Goal: Information Seeking & Learning: Learn about a topic

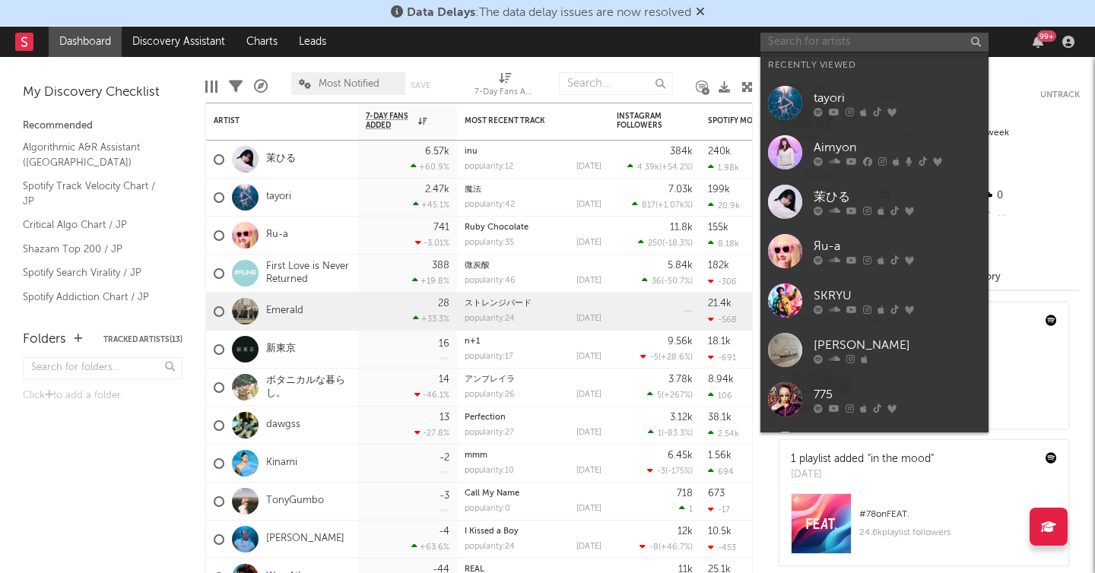
click at [884, 49] on input "text" at bounding box center [875, 42] width 228 height 19
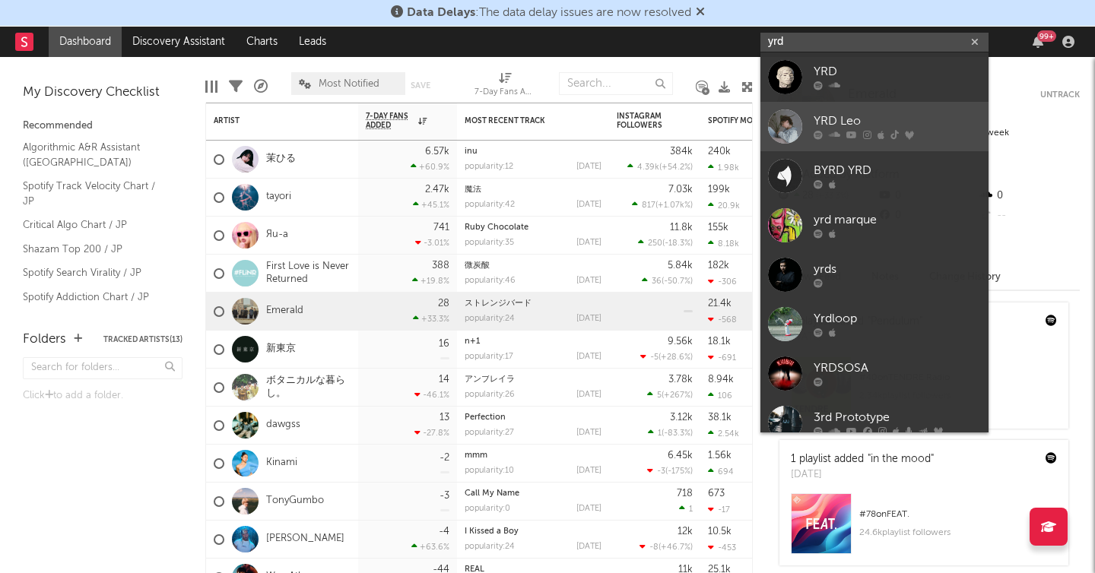
type input "yrd"
click at [780, 124] on div at bounding box center [785, 127] width 34 height 34
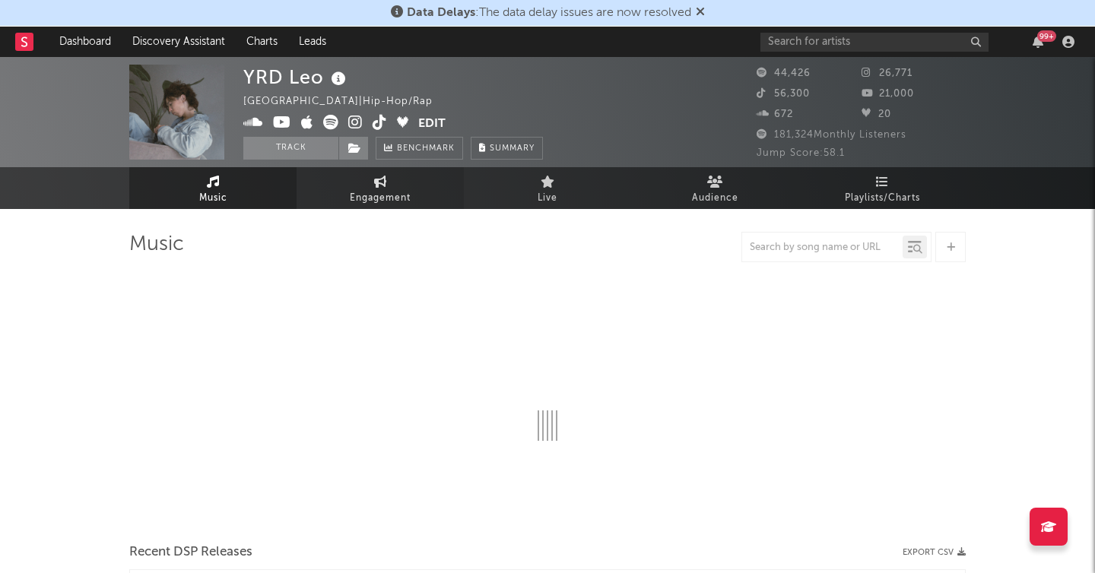
click at [401, 187] on link "Engagement" at bounding box center [380, 188] width 167 height 42
select select "1w"
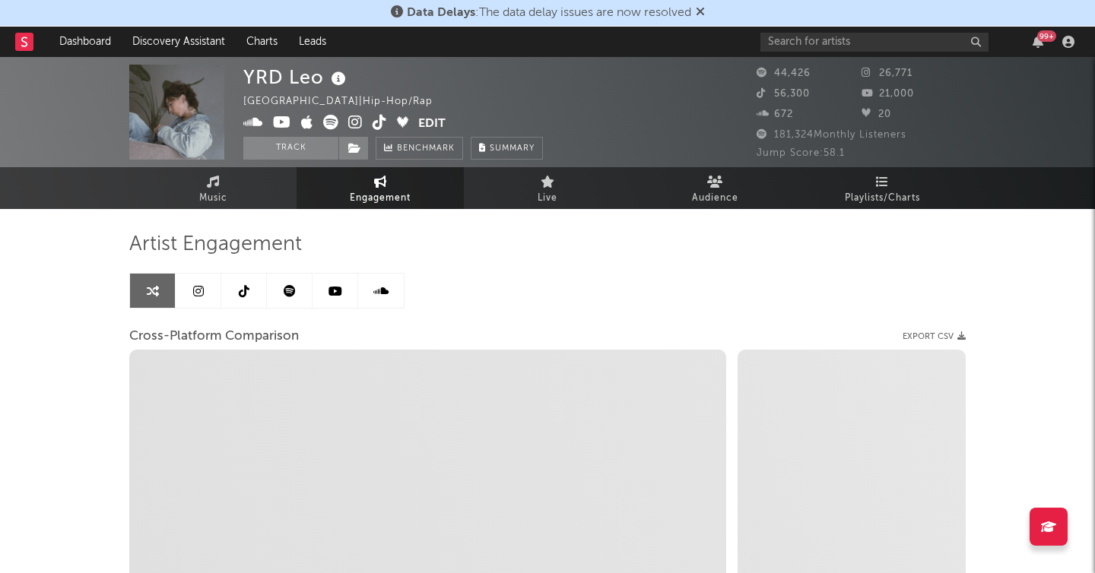
click at [244, 296] on icon at bounding box center [244, 291] width 11 height 12
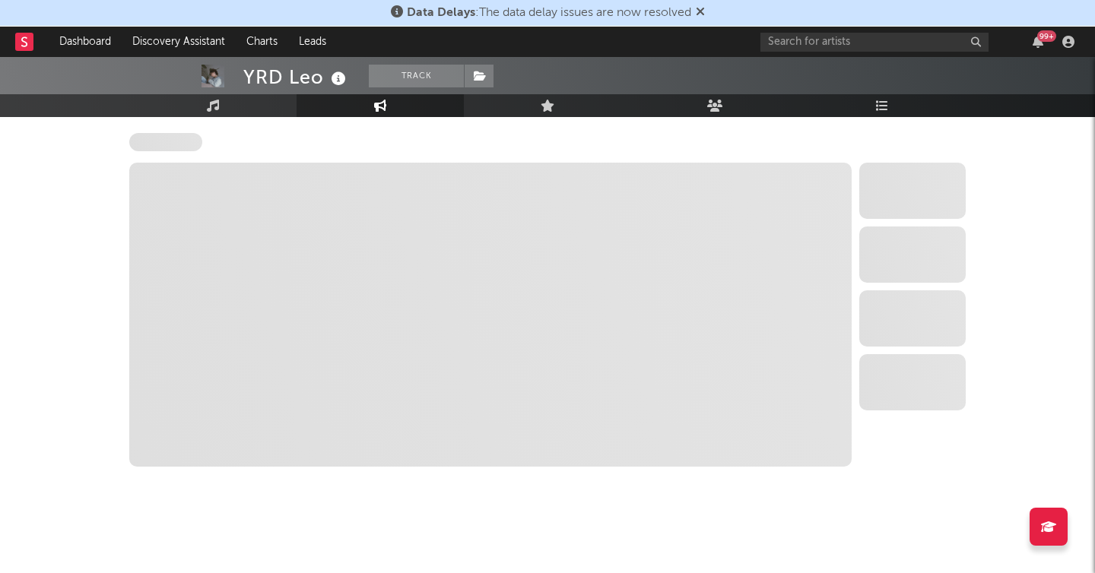
select select "6m"
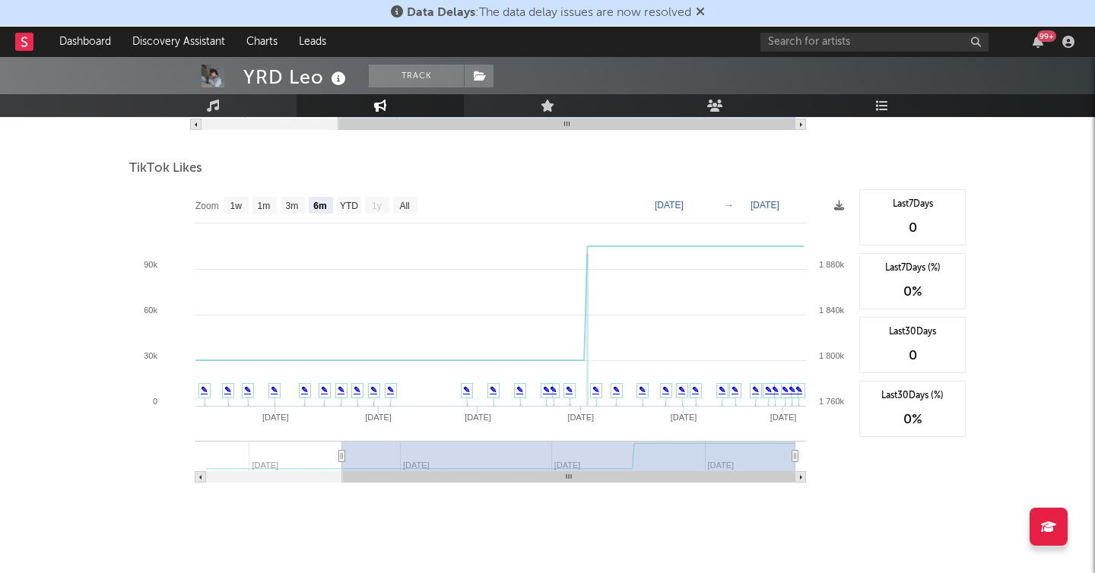
scroll to position [1778, 0]
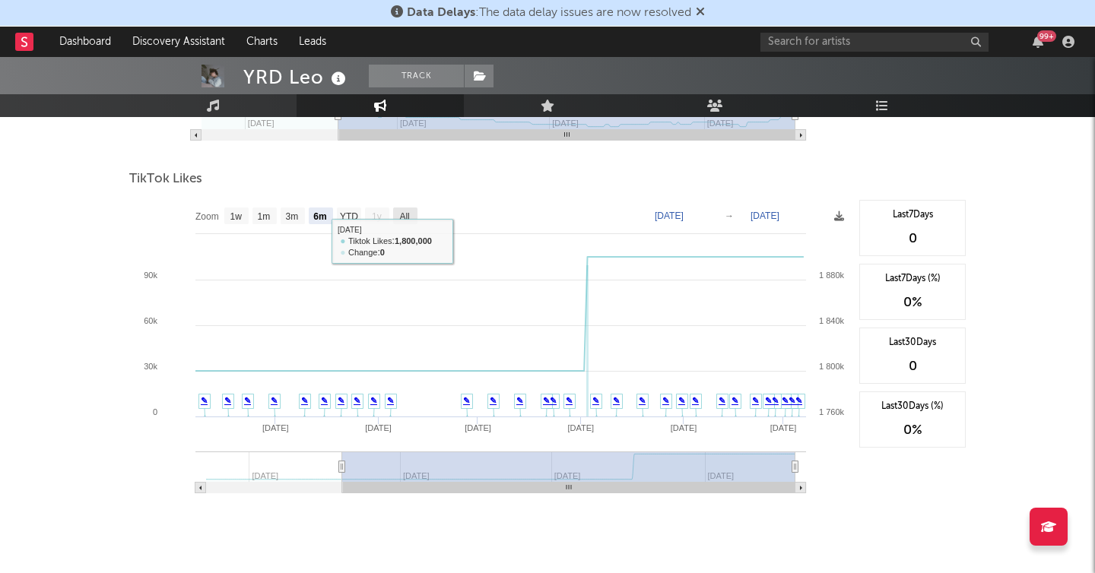
click at [411, 214] on rect at bounding box center [405, 216] width 24 height 17
select select "All"
type input "[DATE]"
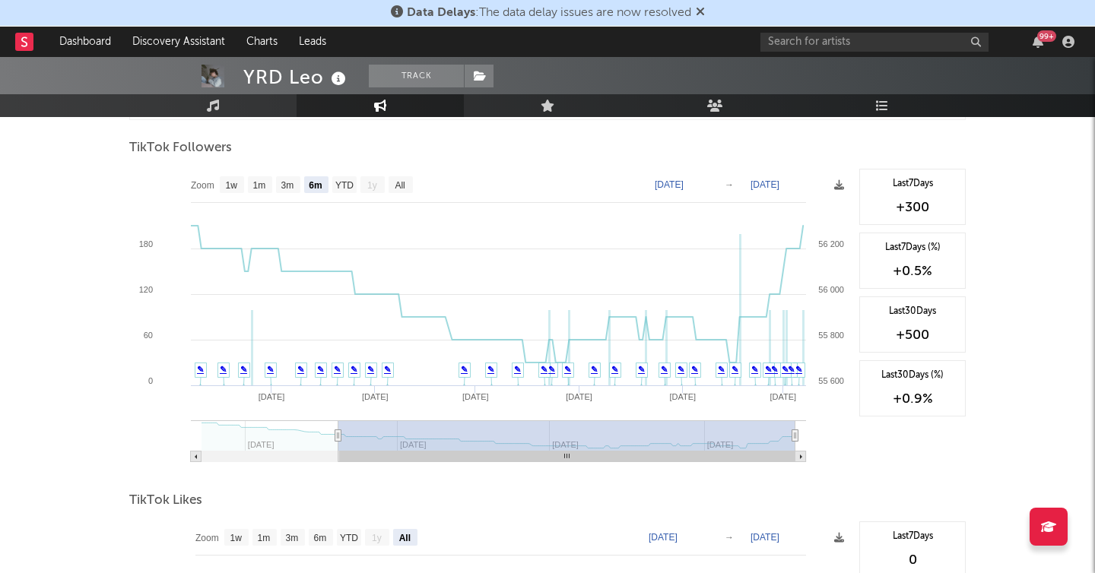
scroll to position [1446, 0]
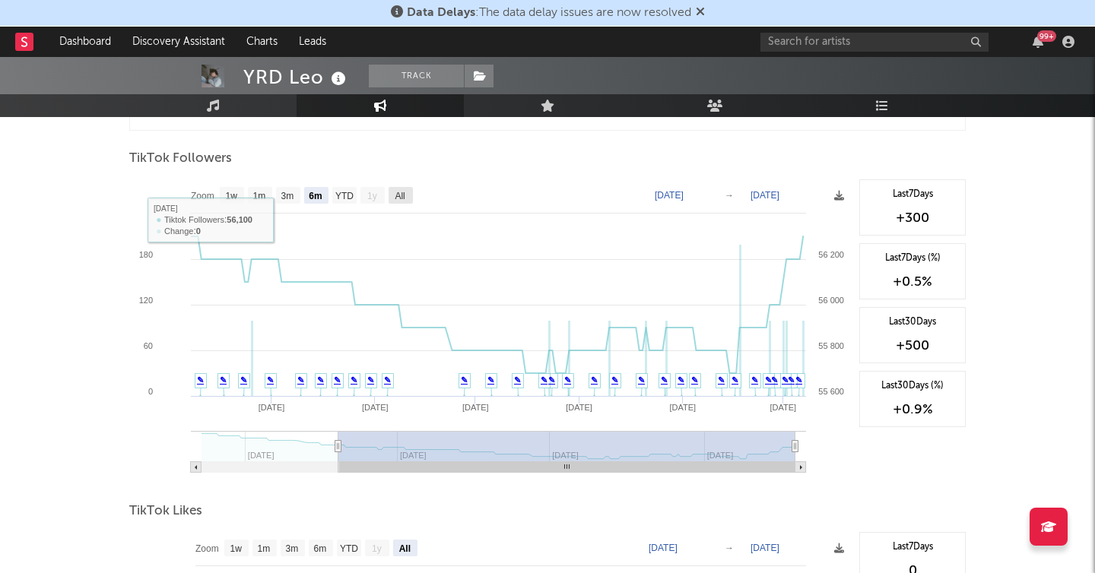
click at [398, 192] on text "All" at bounding box center [400, 196] width 10 height 11
select select "All"
type input "[DATE]"
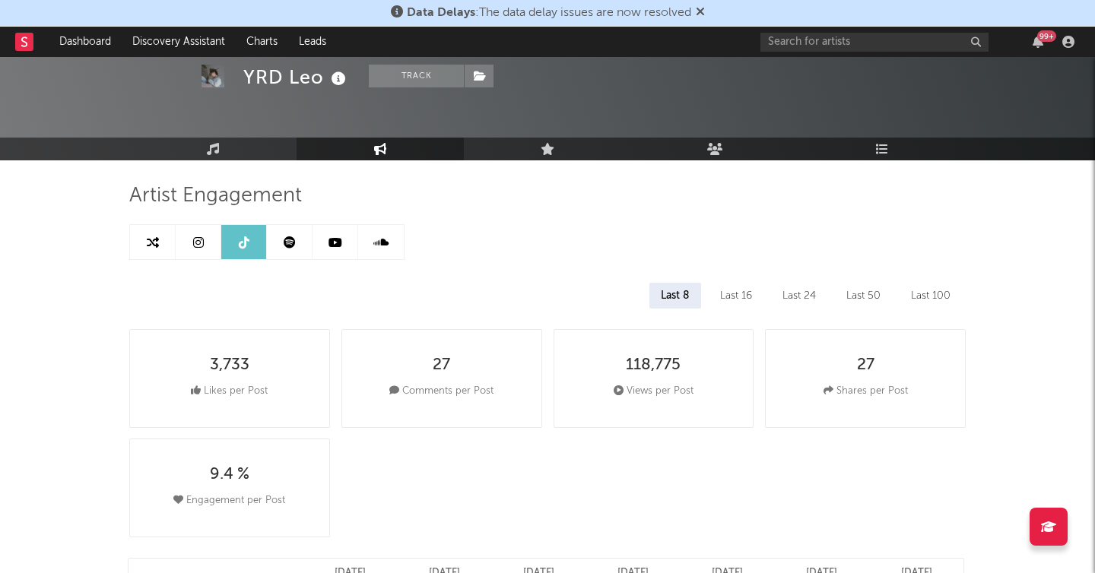
scroll to position [0, 0]
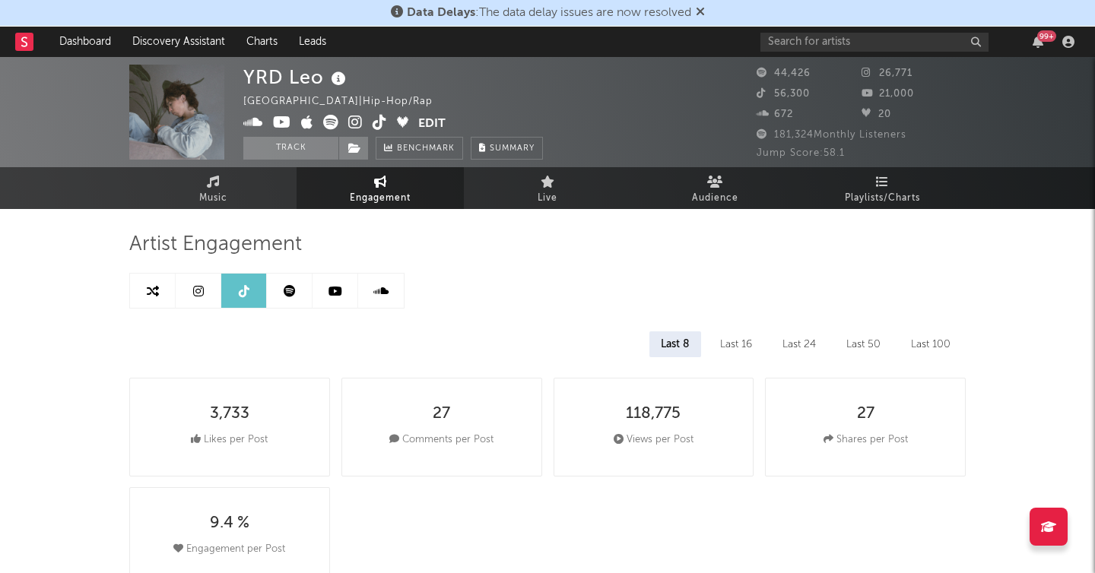
click at [190, 297] on link at bounding box center [199, 291] width 46 height 34
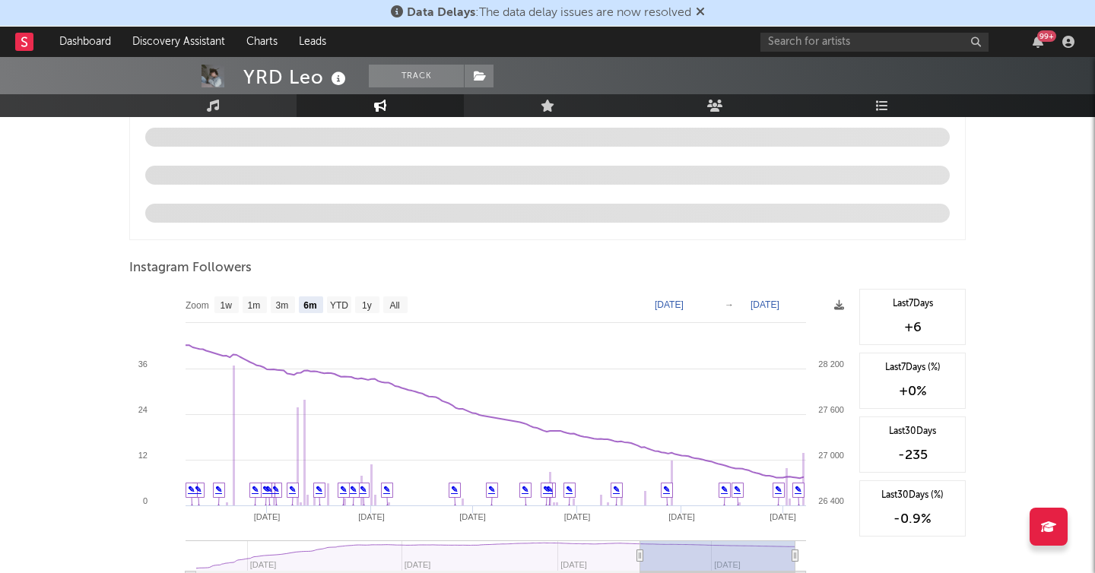
scroll to position [1570, 0]
click at [399, 306] on text "All" at bounding box center [394, 305] width 10 height 11
select select "All"
type input "[DATE]"
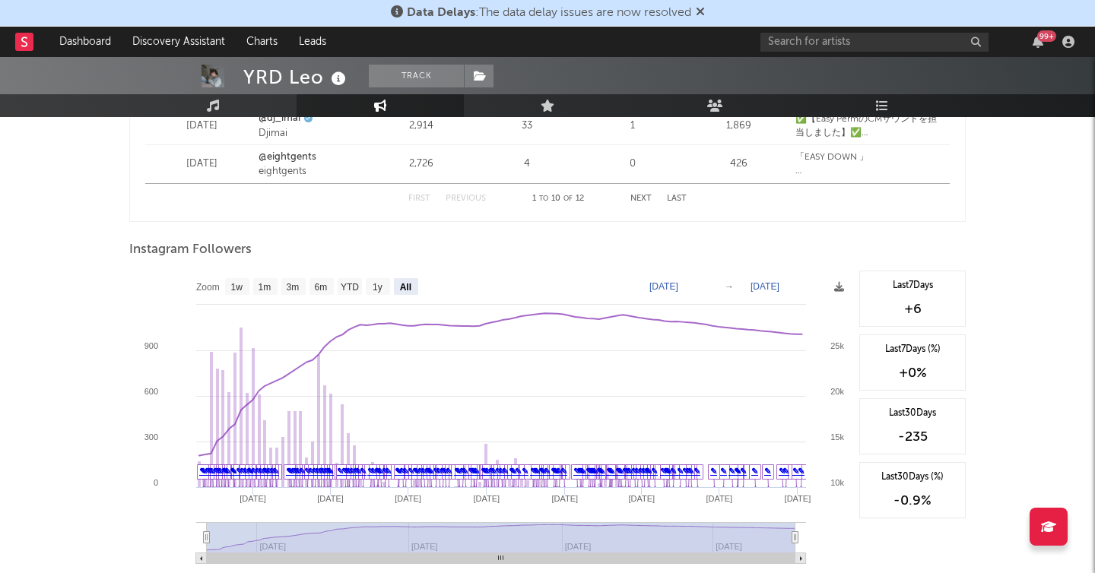
scroll to position [2237, 0]
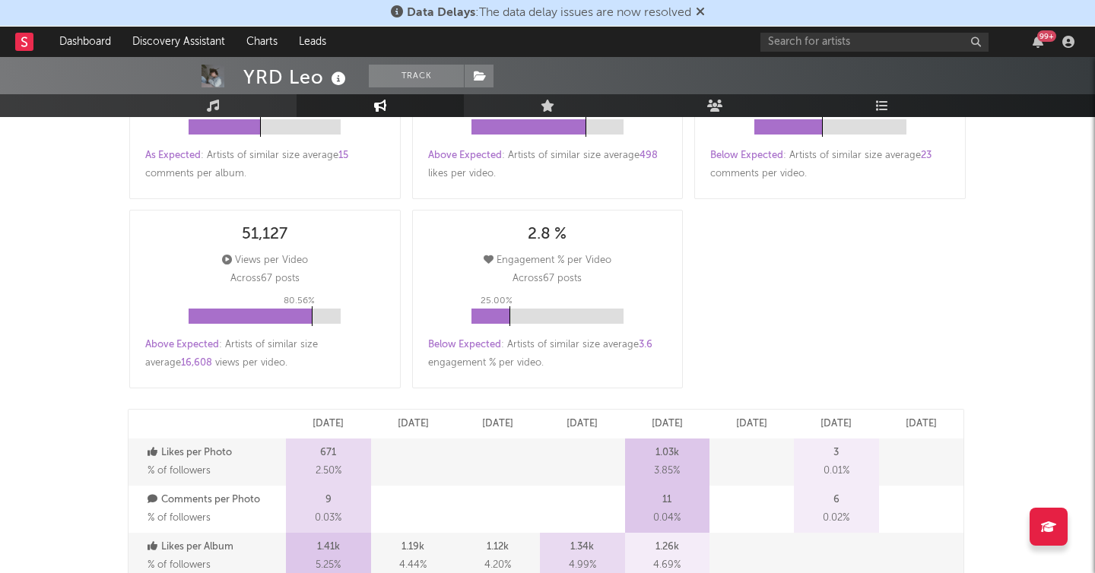
scroll to position [0, 0]
